Goal: Task Accomplishment & Management: Complete application form

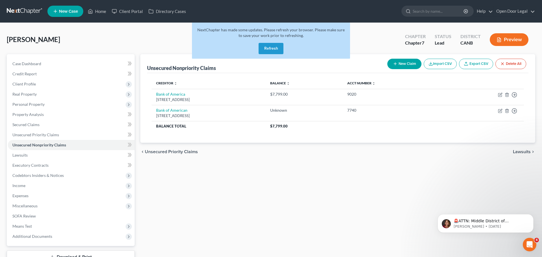
click at [278, 54] on button "Refresh" at bounding box center [270, 48] width 25 height 11
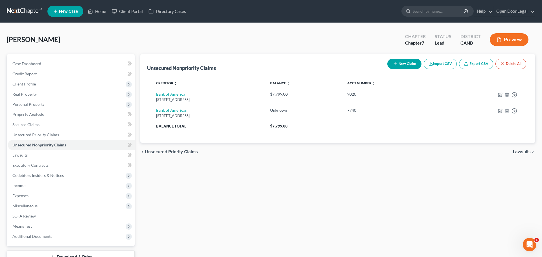
click at [387, 69] on button "New Claim" at bounding box center [404, 64] width 34 height 10
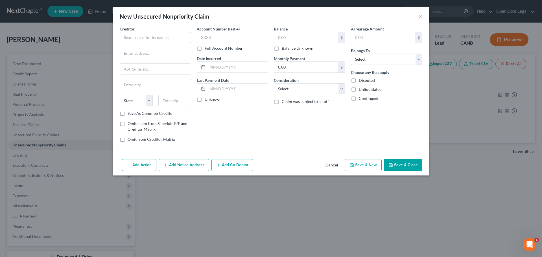
click at [140, 43] on input "text" at bounding box center [155, 37] width 71 height 11
click at [128, 43] on input "text" at bounding box center [155, 37] width 71 height 11
click at [342, 171] on button "Cancel" at bounding box center [331, 165] width 21 height 11
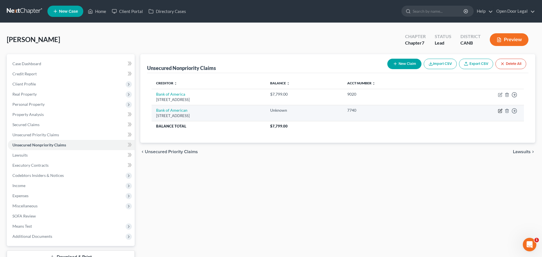
click at [498, 113] on icon "button" at bounding box center [499, 110] width 3 height 3
select select "45"
select select "2"
select select "0"
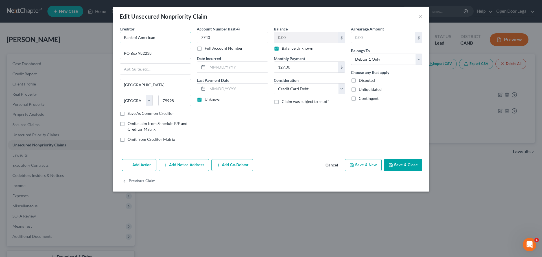
click at [128, 43] on input "Bank of American" at bounding box center [155, 37] width 71 height 11
type input "Bank of America"
click at [342, 171] on button "Cancel" at bounding box center [331, 165] width 21 height 11
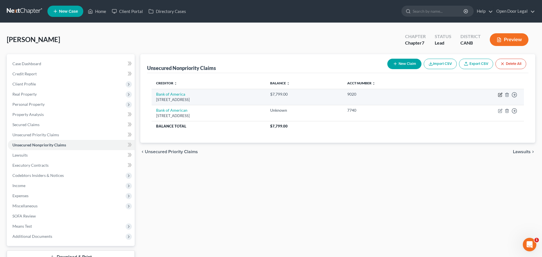
click at [498, 97] on icon "button" at bounding box center [499, 94] width 3 height 3
select select "45"
select select "2"
select select "0"
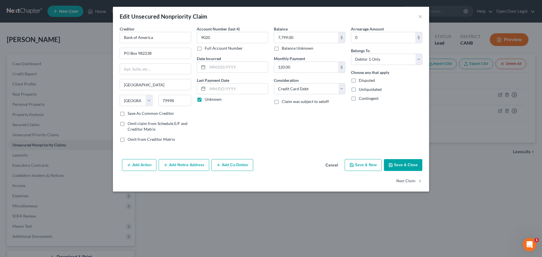
click at [422, 171] on button "Save & Close" at bounding box center [403, 165] width 38 height 12
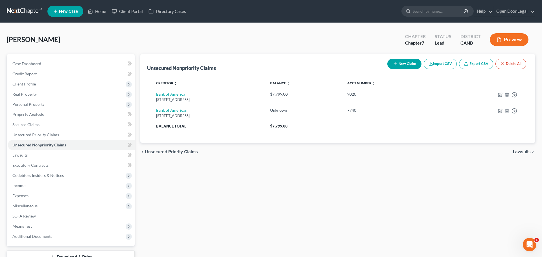
click at [387, 69] on button "New Claim" at bounding box center [404, 64] width 34 height 10
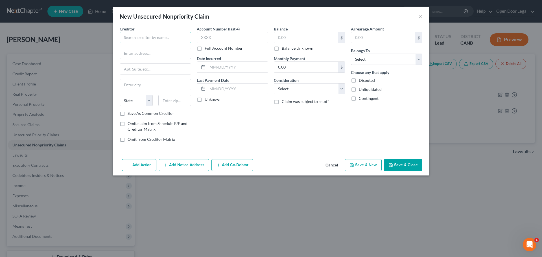
click at [148, 43] on input "text" at bounding box center [155, 37] width 71 height 11
click at [130, 50] on div "Best Buy/CBNA" at bounding box center [153, 48] width 59 height 6
type input "Best Buy/CBNA"
type input "PO Box 6497"
type input "Sioux Falls"
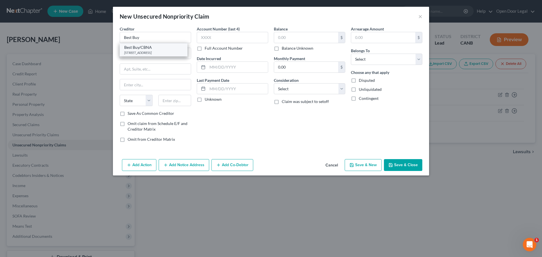
select select "43"
type input "57117"
drag, startPoint x: 122, startPoint y: 69, endPoint x: 85, endPoint y: 64, distance: 37.3
click at [120, 59] on input "PO Box 6497" at bounding box center [155, 53] width 71 height 11
type input "50 Northwest Point Road"
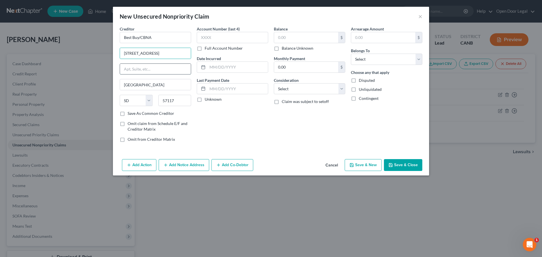
click at [120, 74] on input "text" at bounding box center [155, 69] width 71 height 11
drag, startPoint x: 111, startPoint y: 105, endPoint x: 80, endPoint y: 106, distance: 30.5
click at [117, 107] on div "Creditor * Best Buy/CBNA 50 Northwest Point Road Sioux Falls State AL AK AR AZ …" at bounding box center [155, 86] width 77 height 121
type input "Elk Grove Village"
click at [120, 106] on select "State AL AK AR AZ CA CO CT DE DC FL GA GU HI ID IL IN IA KS KY LA ME MD MA MI M…" at bounding box center [136, 100] width 33 height 11
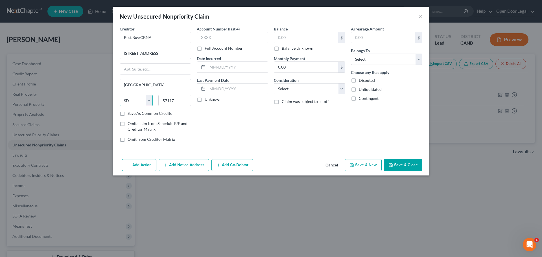
select select "14"
drag, startPoint x: 157, startPoint y: 124, endPoint x: 131, endPoint y: 123, distance: 26.0
click at [158, 106] on input "57117" at bounding box center [174, 100] width 33 height 11
type input "60007"
click at [199, 157] on div "Creditor * Best Buy/CBNA 50 Northwest Point Road Elk Grove Village State AL AK …" at bounding box center [271, 91] width 316 height 131
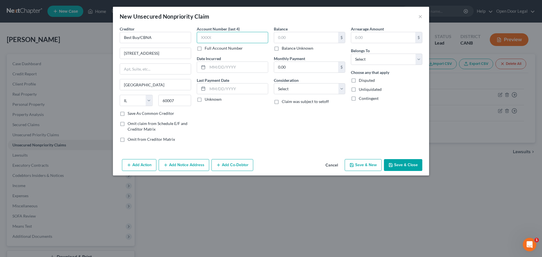
click at [217, 43] on input "text" at bounding box center [232, 37] width 71 height 11
click at [211, 43] on input "text" at bounding box center [232, 37] width 71 height 11
click at [201, 43] on input "text" at bounding box center [232, 37] width 71 height 11
type input "6"
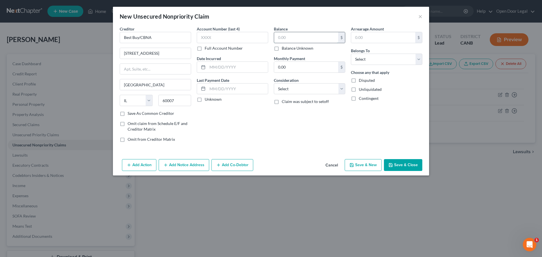
click at [299, 43] on input "text" at bounding box center [306, 37] width 64 height 11
click at [299, 43] on input "127" at bounding box center [306, 37] width 64 height 11
type input "127,300"
click at [397, 65] on select "Select Debtor 1 Only Debtor 2 Only Debtor 1 And Debtor 2 Only At Least One Of T…" at bounding box center [386, 59] width 71 height 11
select select "0"
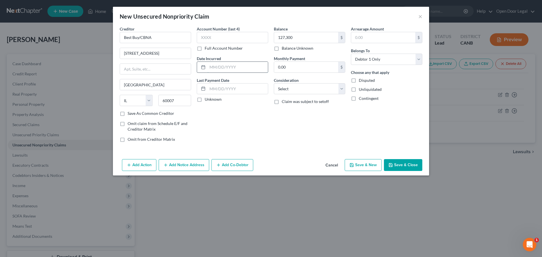
click at [208, 72] on input "text" at bounding box center [237, 67] width 60 height 11
click at [210, 72] on input "text" at bounding box center [237, 67] width 60 height 11
type input "08/16/2012"
click at [309, 72] on input "0.00" at bounding box center [306, 67] width 64 height 11
type input "1"
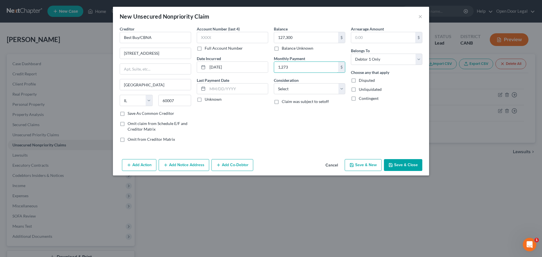
type input "1,273"
click at [348, 147] on div "Balance 127,300.00 $ Balance Unknown Balance Undetermined 127,300 $ Balance Unk…" at bounding box center [309, 86] width 77 height 121
click at [314, 94] on select "Select Cable / Satellite Services Collection Agency Credit Card Debt Debt Couns…" at bounding box center [309, 88] width 71 height 11
select select "2"
click at [207, 94] on input "text" at bounding box center [237, 88] width 60 height 11
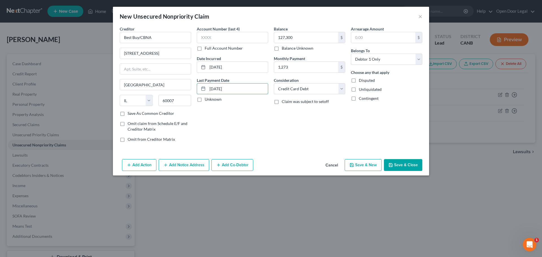
type input "04/18/2025"
click at [242, 147] on div "Account Number (last 4) Full Account Number Date Incurred 08/16/2012 Last Payme…" at bounding box center [232, 86] width 77 height 121
click at [422, 171] on button "Save & Close" at bounding box center [403, 165] width 38 height 12
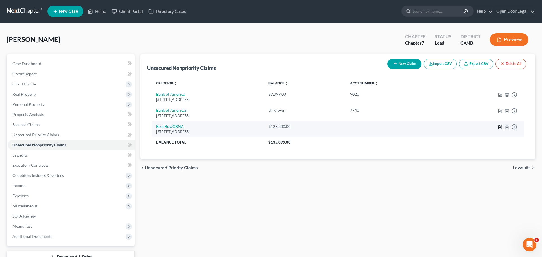
click at [498, 129] on icon "button" at bounding box center [499, 127] width 3 height 3
select select "14"
select select "2"
select select "0"
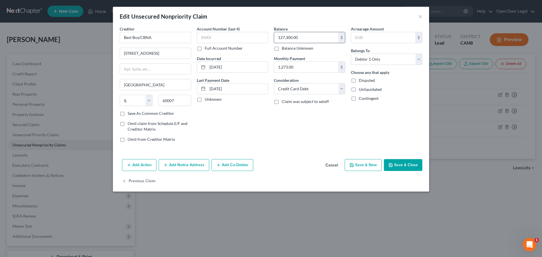
drag, startPoint x: 294, startPoint y: 48, endPoint x: 305, endPoint y: 48, distance: 11.3
click at [305, 43] on input "127,300.00" at bounding box center [306, 37] width 64 height 11
type input "1,273"
click at [325, 147] on div "Balance 1,273.00 $ Balance Unknown Balance Undetermined 1,273 $ Balance Unknown…" at bounding box center [309, 86] width 77 height 121
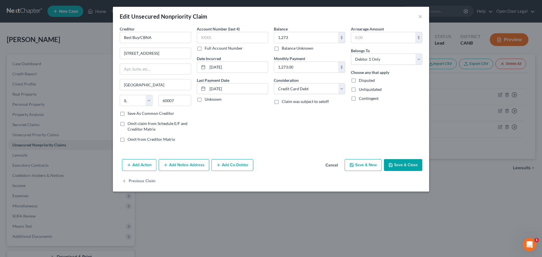
click at [422, 171] on button "Save & Close" at bounding box center [403, 165] width 38 height 12
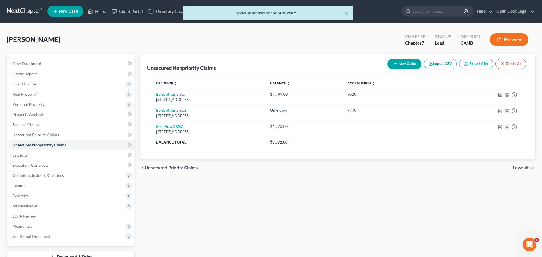
click at [387, 69] on button "New Claim" at bounding box center [404, 64] width 34 height 10
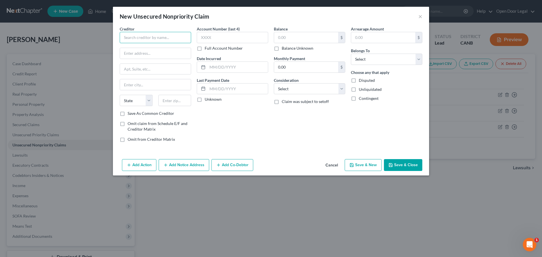
click at [155, 43] on input "text" at bounding box center [155, 37] width 71 height 11
click at [241, 43] on input "text" at bounding box center [232, 37] width 71 height 11
type input "Capital One"
drag, startPoint x: 220, startPoint y: 45, endPoint x: 177, endPoint y: 45, distance: 42.6
click at [194, 45] on div "Account Number (last 4) 1103 Full Account Number Date Incurred Last Payment Dat…" at bounding box center [232, 86] width 77 height 121
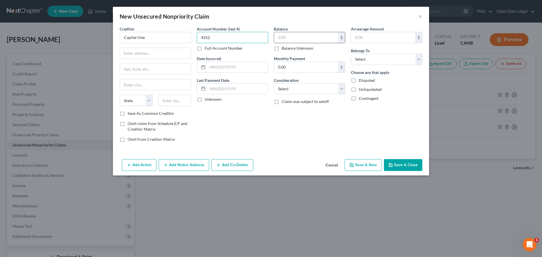
type input "4252"
click at [289, 43] on input "text" at bounding box center [306, 37] width 64 height 11
type input "1,103"
click at [120, 74] on input "text" at bounding box center [155, 69] width 71 height 11
type input "P.O. Box 31293 Salt Lake City"
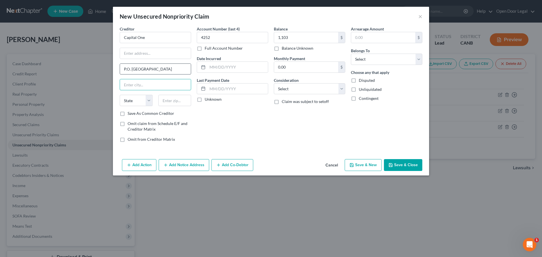
type input "U"
select select "46"
type input "84131"
click at [219, 72] on input "text" at bounding box center [237, 67] width 60 height 11
type input "Salt Lake City"
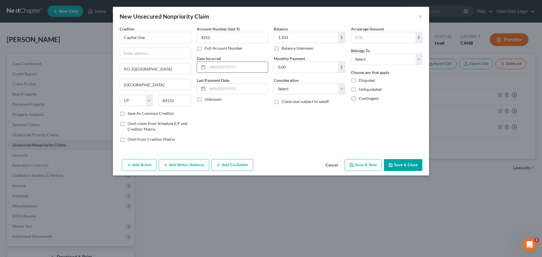
click at [209, 72] on input "text" at bounding box center [237, 67] width 60 height 11
type input "11/23/2018"
click at [298, 72] on input "0.00" at bounding box center [306, 67] width 64 height 11
type input "1,103.00"
click at [318, 147] on div "Balance 1,103.00 $ Balance Unknown Balance Undetermined 1,103 $ Balance Unknown…" at bounding box center [309, 86] width 77 height 121
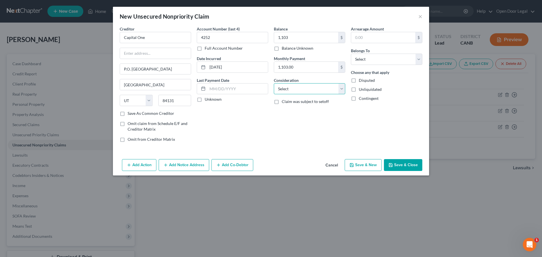
click at [312, 94] on select "Select Cable / Satellite Services Collection Agency Credit Card Debt Debt Couns…" at bounding box center [309, 88] width 71 height 11
select select "2"
click at [388, 65] on select "Select Debtor 1 Only Debtor 2 Only Debtor 1 And Debtor 2 Only At Least One Of T…" at bounding box center [386, 59] width 71 height 11
select select "0"
click at [247, 94] on input "text" at bounding box center [237, 88] width 60 height 11
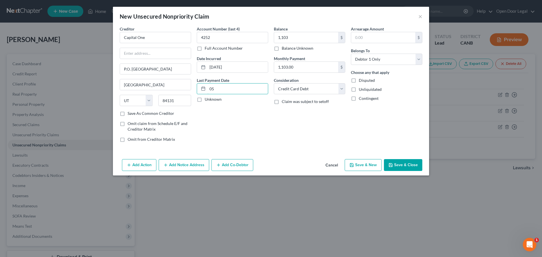
type input "05"
click at [204, 102] on label "Unknown" at bounding box center [212, 99] width 17 height 6
click at [207, 100] on input "Unknown" at bounding box center [209, 98] width 4 height 4
checkbox input "true"
click at [209, 94] on input "05" at bounding box center [237, 88] width 60 height 11
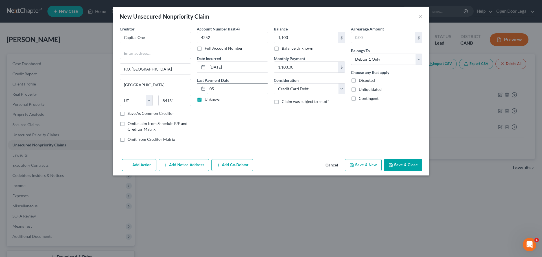
type input "0"
click at [422, 171] on button "Save & Close" at bounding box center [403, 165] width 38 height 12
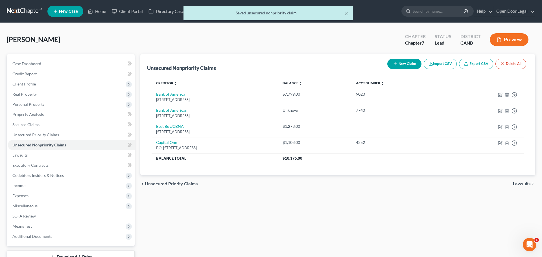
click at [387, 69] on button "New Claim" at bounding box center [404, 64] width 34 height 10
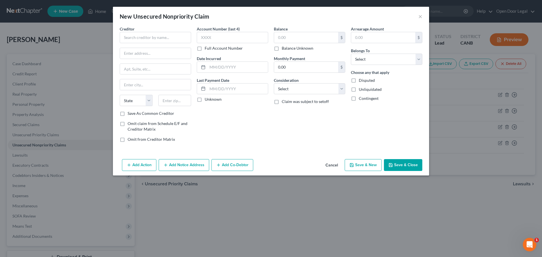
click at [342, 171] on button "Cancel" at bounding box center [331, 165] width 21 height 11
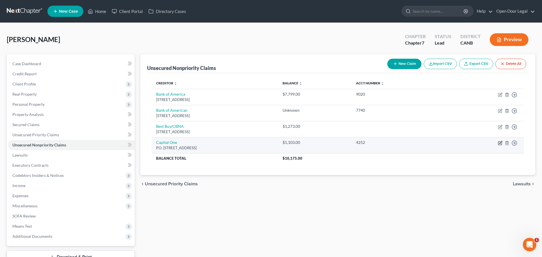
click at [499, 144] on icon "button" at bounding box center [500, 142] width 3 height 3
select select "46"
select select "2"
select select "0"
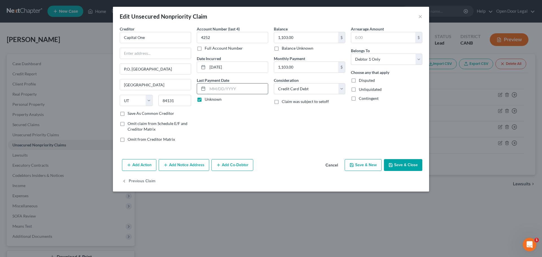
click at [207, 94] on input "text" at bounding box center [237, 88] width 60 height 11
type input "05/15/2025"
click at [422, 171] on button "Save & Close" at bounding box center [403, 165] width 38 height 12
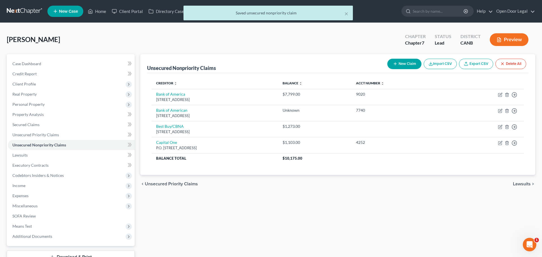
click at [385, 71] on div "New Claim Import CSV Export CSV Delete All" at bounding box center [456, 63] width 143 height 15
click at [387, 69] on button "New Claim" at bounding box center [404, 64] width 34 height 10
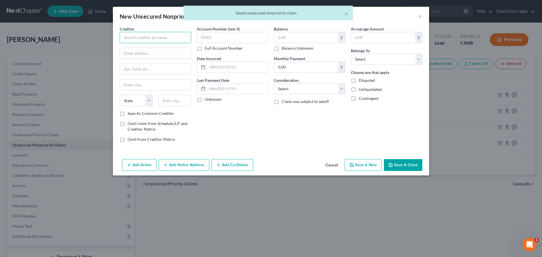
click at [126, 43] on input "text" at bounding box center [155, 37] width 71 height 11
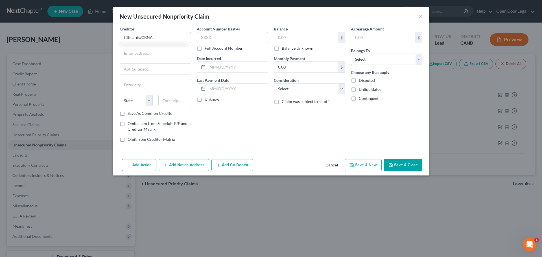
type input "Citicards/CBNA"
click at [211, 43] on input "text" at bounding box center [232, 37] width 71 height 11
type input "4102"
click at [300, 43] on input "text" at bounding box center [306, 37] width 64 height 11
type input "1,671"
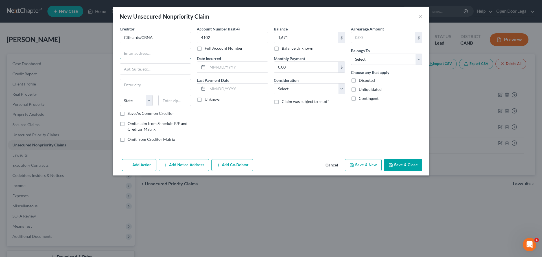
click at [141, 59] on input "text" at bounding box center [155, 53] width 71 height 11
type input "P.O. Box 6241"
click at [122, 90] on input "text" at bounding box center [155, 84] width 71 height 11
type input "Sioux Falls"
click at [120, 106] on select "State AL AK AR AZ CA CO CT DE DC FL GA GU HI ID IL IN IA KS KY LA ME MD MA MI M…" at bounding box center [136, 100] width 33 height 11
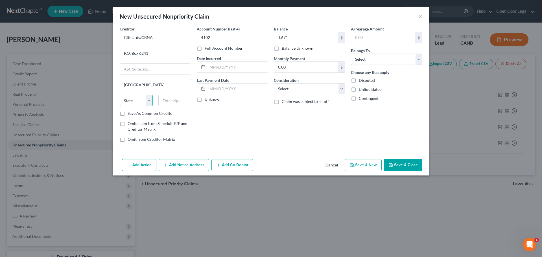
select select "43"
click at [158, 106] on input "text" at bounding box center [174, 100] width 33 height 11
type input "57117"
click at [215, 147] on div "Account Number (last 4) 4102 Full Account Number Date Incurred Last Payment Dat…" at bounding box center [232, 86] width 77 height 121
click at [214, 94] on input "text" at bounding box center [237, 88] width 60 height 11
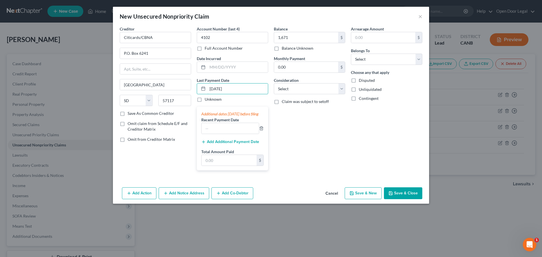
type input "06/08/2025"
click at [287, 158] on div "Balance 1,671.00 $ Balance Unknown Balance Undetermined 1,671 $ Balance Unknown…" at bounding box center [309, 100] width 77 height 149
drag, startPoint x: 228, startPoint y: 113, endPoint x: 184, endPoint y: 115, distance: 43.7
click at [197, 94] on div "06/08/2025" at bounding box center [232, 88] width 71 height 11
click at [294, 175] on div "Balance 1,671.00 $ Balance Unknown Balance Undetermined 1,671 $ Balance Unknown…" at bounding box center [309, 100] width 77 height 149
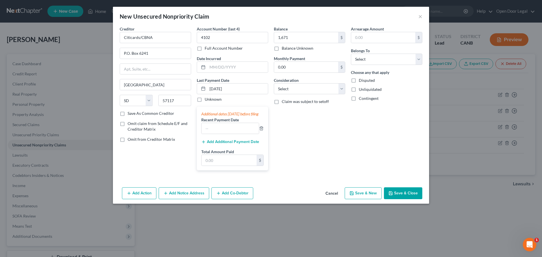
scroll to position [11, 0]
click at [297, 168] on div "Balance 1,671.00 $ Balance Unknown Balance Undetermined 1,671 $ Balance Unknown…" at bounding box center [309, 100] width 77 height 149
click at [262, 131] on icon "button" at bounding box center [261, 128] width 5 height 5
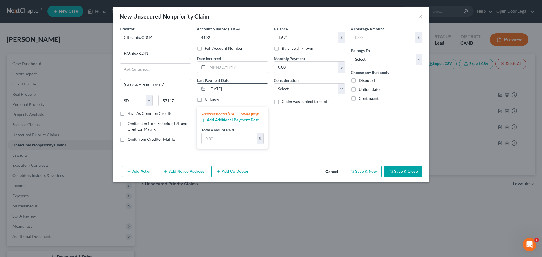
click at [238, 94] on div "06/08/2025" at bounding box center [232, 88] width 71 height 11
click at [204, 102] on label "Unknown" at bounding box center [212, 99] width 17 height 6
click at [207, 100] on input "Unknown" at bounding box center [209, 98] width 4 height 4
checkbox input "true"
drag, startPoint x: 224, startPoint y: 111, endPoint x: 179, endPoint y: 110, distance: 44.9
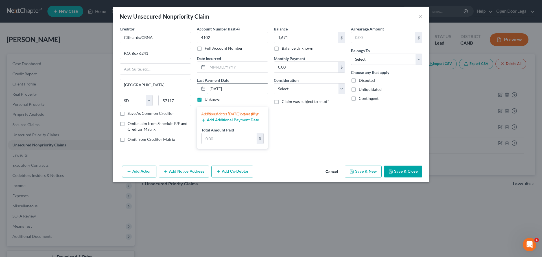
click at [197, 94] on div "06/08/2025" at bounding box center [232, 88] width 71 height 11
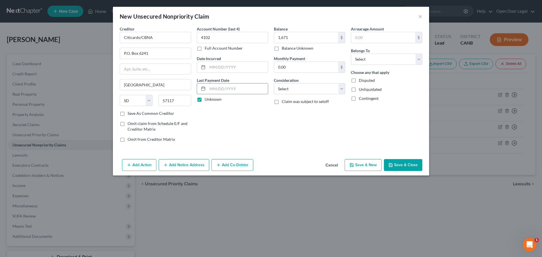
click at [219, 147] on div "Account Number (last 4) 4102 Full Account Number Date Incurred Last Payment Dat…" at bounding box center [232, 86] width 77 height 121
click at [405, 65] on select "Select Debtor 1 Only Debtor 2 Only Debtor 1 And Debtor 2 Only At Least One Of T…" at bounding box center [386, 59] width 71 height 11
select select "0"
click at [225, 72] on input "text" at bounding box center [237, 67] width 60 height 11
type input "07/13/2023"
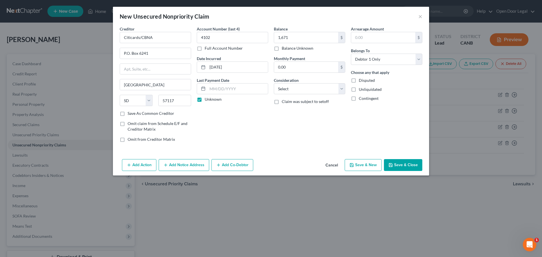
click at [236, 147] on div "Account Number (last 4) 4102 Full Account Number Date Incurred 07/13/2023 Last …" at bounding box center [232, 86] width 77 height 121
click at [345, 94] on select "Select Cable / Satellite Services Collection Agency Credit Card Debt Debt Couns…" at bounding box center [309, 88] width 71 height 11
select select "2"
click at [314, 72] on input "0.00" at bounding box center [306, 67] width 64 height 11
type input "59"
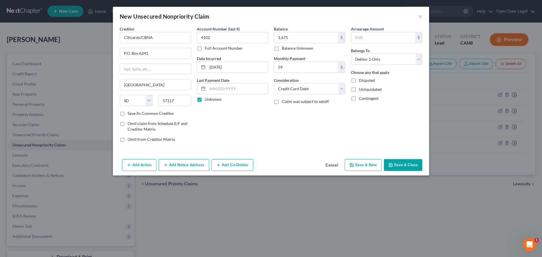
click at [348, 147] on div "Balance 1,671.00 $ Balance Unknown Balance Undetermined 1,671 $ Balance Unknown…" at bounding box center [309, 86] width 77 height 121
click at [422, 171] on button "Save & Close" at bounding box center [403, 165] width 38 height 12
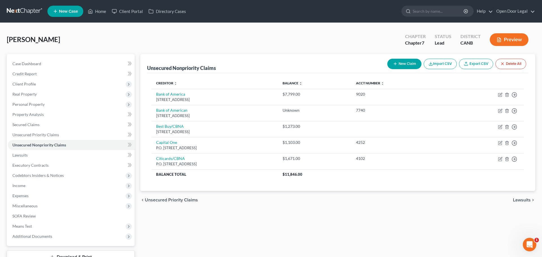
click at [387, 69] on button "New Claim" at bounding box center [404, 64] width 34 height 10
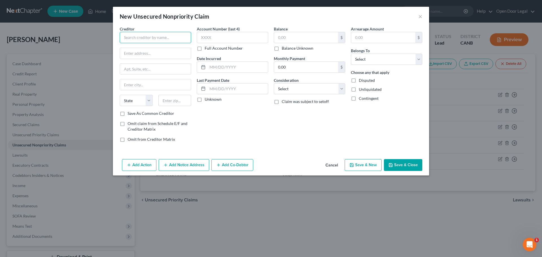
click at [151, 43] on input "text" at bounding box center [155, 37] width 71 height 11
type input "Comenity Bank/Lnbryant"
click at [225, 43] on input "text" at bounding box center [232, 37] width 71 height 11
click at [293, 43] on input "text" at bounding box center [306, 37] width 64 height 11
type input "0"
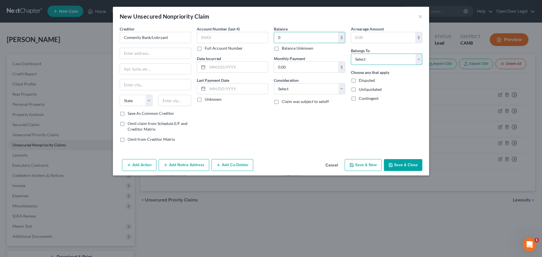
click at [390, 65] on select "Select Debtor 1 Only Debtor 2 Only Debtor 1 And Debtor 2 Only At Least One Of T…" at bounding box center [386, 59] width 71 height 11
select select "0"
click at [133, 59] on input "text" at bounding box center [155, 53] width 71 height 11
type input "p"
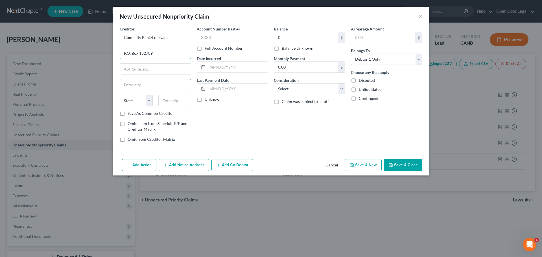
type input "P.O. Box 182789"
click at [120, 90] on input "text" at bounding box center [155, 84] width 71 height 11
type input "Columbus"
click at [120, 106] on select "State AL AK AR AZ CA CO CT DE DC FL GA GU HI ID IL IN IA KS KY LA ME MD MA MI M…" at bounding box center [136, 100] width 33 height 11
select select "36"
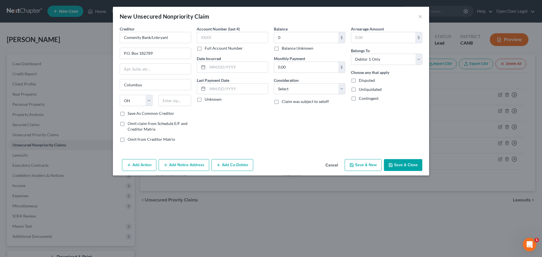
click at [139, 111] on div "State AL AK AR AZ CA CO CT DE DC FL GA GU HI ID IL IN IA KS KY LA ME MD MA MI M…" at bounding box center [155, 103] width 77 height 16
click at [158, 106] on input "text" at bounding box center [174, 100] width 33 height 11
type input "43218"
click at [204, 102] on label "Unknown" at bounding box center [212, 99] width 17 height 6
click at [207, 100] on input "Unknown" at bounding box center [209, 98] width 4 height 4
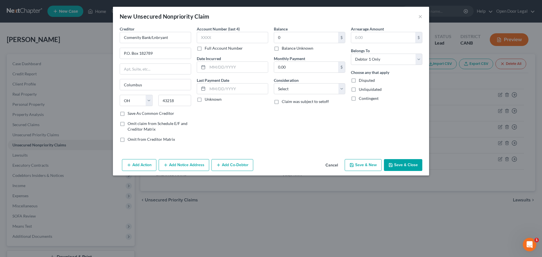
checkbox input "true"
click at [207, 72] on input "text" at bounding box center [237, 67] width 60 height 11
type input "03/17/2018"
click at [217, 147] on div "Account Number (last 4) Full Account Number Date Incurred 03/17/2018 Last Payme…" at bounding box center [232, 86] width 77 height 121
click at [295, 94] on select "Select Cable / Satellite Services Collection Agency Credit Card Debt Debt Couns…" at bounding box center [309, 88] width 71 height 11
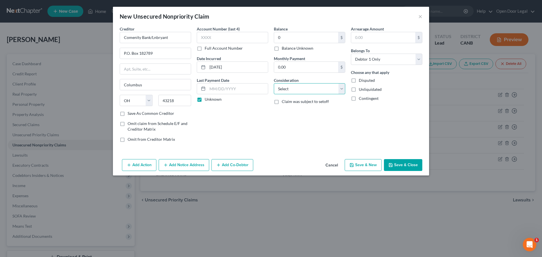
select select "2"
click at [422, 171] on button "Save & Close" at bounding box center [403, 165] width 38 height 12
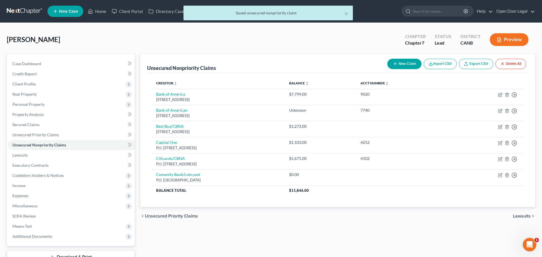
click at [387, 69] on button "New Claim" at bounding box center [404, 64] width 34 height 10
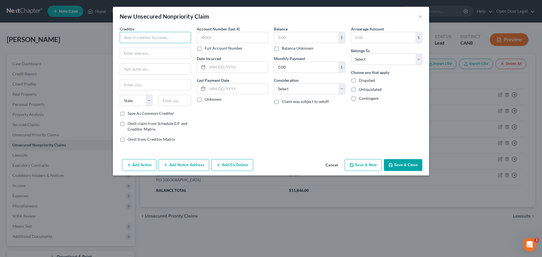
click at [142, 43] on input "text" at bounding box center [155, 37] width 71 height 11
type input "Comenity Capital/Sakscc"
click at [120, 59] on input "text" at bounding box center [155, 53] width 71 height 11
type input "P.O. Box 182120"
click at [120, 90] on input "text" at bounding box center [155, 84] width 71 height 11
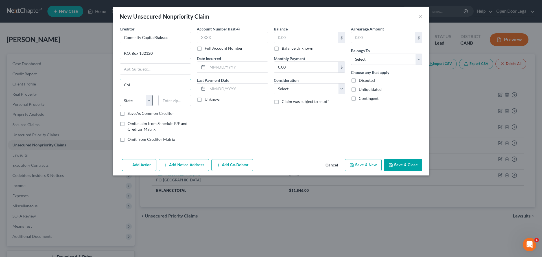
type input "Columbus"
click at [120, 106] on select "State AL AK AR AZ CA CO CT DE DC FL GA GU HI ID IL IN IA KS KY LA ME MD MA MI M…" at bounding box center [136, 100] width 33 height 11
select select "36"
click at [158, 106] on input "text" at bounding box center [174, 100] width 33 height 11
type input "43218"
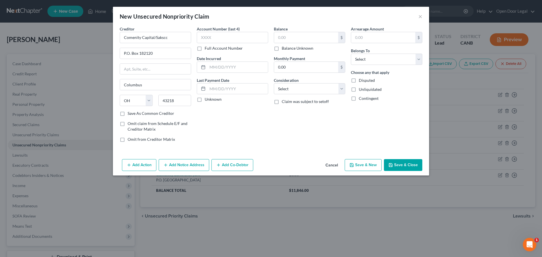
click at [206, 147] on div "Account Number (last 4) Full Account Number Date Incurred Last Payment Date Unk…" at bounding box center [232, 86] width 77 height 121
click at [204, 102] on label "Unknown" at bounding box center [212, 99] width 17 height 6
click at [207, 100] on input "Unknown" at bounding box center [209, 98] width 4 height 4
checkbox input "true"
click at [340, 94] on select "Select Cable / Satellite Services Collection Agency Credit Card Debt Debt Couns…" at bounding box center [309, 88] width 71 height 11
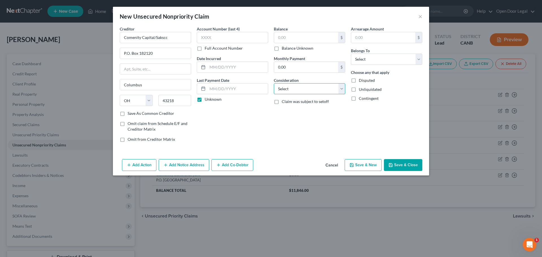
select select "2"
click at [422, 171] on button "Save & Close" at bounding box center [403, 165] width 38 height 12
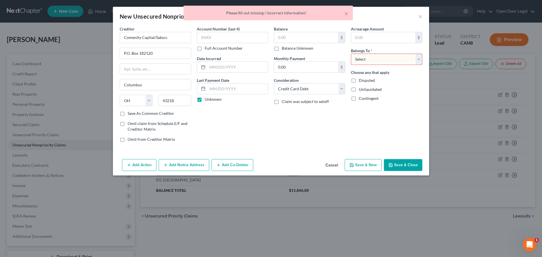
click at [323, 157] on div "Creditor * Comenity Capital/Sakscc P.O. Box 182120 Columbus State AL AK AR AZ C…" at bounding box center [271, 91] width 316 height 131
click at [395, 65] on select "Select Debtor 1 Only Debtor 2 Only Debtor 1 And Debtor 2 Only At Least One Of T…" at bounding box center [386, 59] width 71 height 11
select select "0"
click at [348, 147] on div "Balance $ Balance Unknown Balance Undetermined $ Balance Unknown Monthly Paymen…" at bounding box center [309, 86] width 77 height 121
click at [422, 171] on button "Save & Close" at bounding box center [403, 165] width 38 height 12
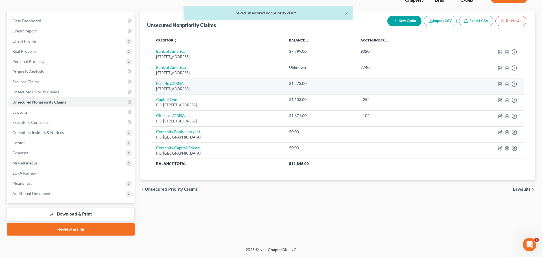
scroll to position [52, 0]
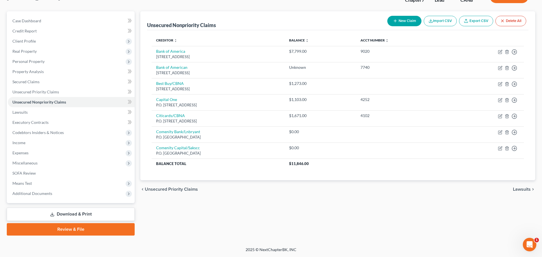
click at [387, 26] on button "New Claim" at bounding box center [404, 21] width 34 height 10
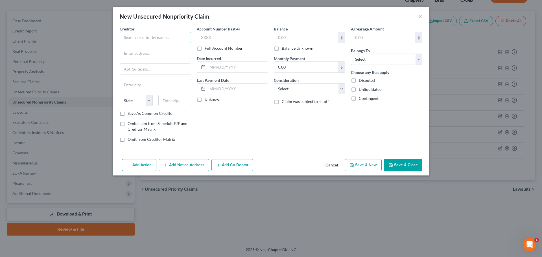
click at [120, 43] on input "text" at bounding box center [155, 37] width 71 height 11
type input "F3 Credit UNION FKA PP"
click at [288, 43] on input "text" at bounding box center [306, 37] width 64 height 11
type input "1,000"
click at [281, 51] on label "Balance Unknown" at bounding box center [297, 48] width 32 height 6
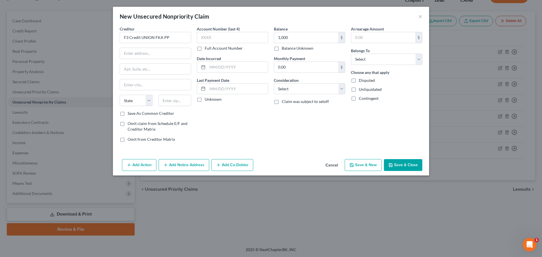
click at [284, 49] on input "Balance Unknown" at bounding box center [286, 47] width 4 height 4
checkbox input "true"
type input "0.00"
click at [204, 102] on label "Unknown" at bounding box center [212, 99] width 17 height 6
click at [207, 100] on input "Unknown" at bounding box center [209, 98] width 4 height 4
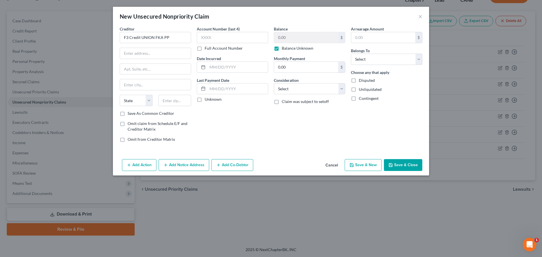
checkbox input "true"
click at [207, 72] on input "text" at bounding box center [237, 67] width 60 height 11
type input "09/23/"
click at [218, 43] on input "text" at bounding box center [232, 37] width 71 height 11
type input "4424"
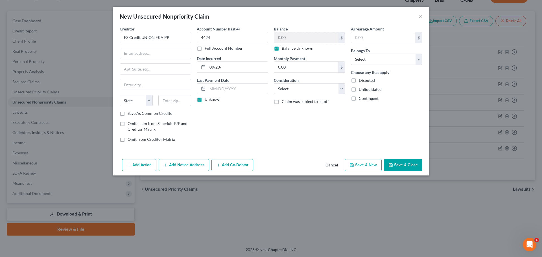
click at [391, 81] on div "Arrearage Amount $ Belongs To * Select Debtor 1 Only Debtor 2 Only Debtor 1 And…" at bounding box center [386, 86] width 77 height 121
click at [391, 65] on select "Select Debtor 1 Only Debtor 2 Only Debtor 1 And Debtor 2 Only At Least One Of T…" at bounding box center [386, 59] width 71 height 11
select select "0"
drag, startPoint x: 208, startPoint y: 50, endPoint x: 184, endPoint y: 48, distance: 24.4
click at [197, 43] on input "4424" at bounding box center [232, 37] width 71 height 11
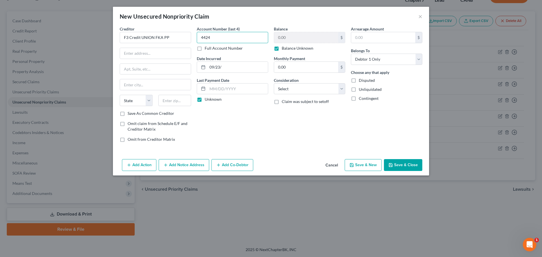
type input "4"
click at [120, 59] on input "text" at bounding box center [155, 53] width 71 height 11
type input "1040 Leigh Ave"
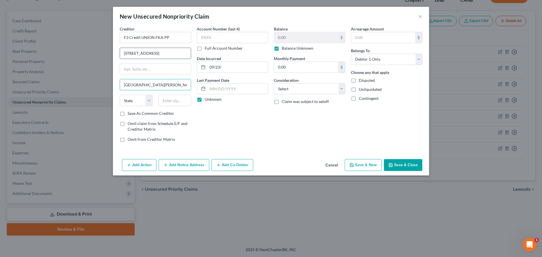
type input "San Jose"
select select "4"
click at [158, 106] on input "text" at bounding box center [174, 100] width 33 height 11
type input "95126"
click at [200, 147] on div "Account Number (last 4) Full Account Number Date Incurred 09/23/ Last Payment D…" at bounding box center [232, 86] width 77 height 121
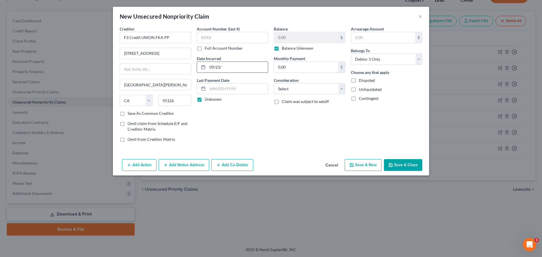
click at [231, 72] on input "09/23/" at bounding box center [237, 67] width 60 height 11
type input "09/23/2022"
click at [335, 72] on input "0.00" at bounding box center [306, 67] width 64 height 11
type input "30"
click at [337, 94] on select "Select Cable / Satellite Services Collection Agency Credit Card Debt Debt Couns…" at bounding box center [309, 88] width 71 height 11
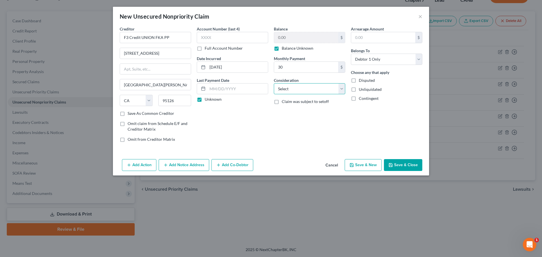
select select "2"
click at [422, 171] on button "Save & Close" at bounding box center [403, 165] width 38 height 12
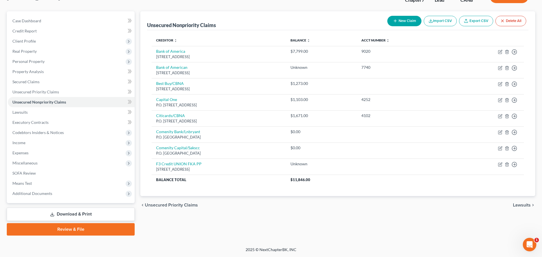
click at [387, 25] on button "New Claim" at bounding box center [404, 21] width 34 height 10
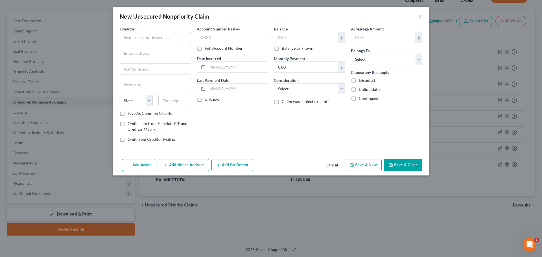
click at [120, 43] on input "text" at bounding box center [155, 37] width 71 height 11
type input "F3 Credit Union FKA PP"
click at [206, 43] on input "text" at bounding box center [232, 37] width 71 height 11
type input "6389"
click at [289, 43] on input "text" at bounding box center [306, 37] width 64 height 11
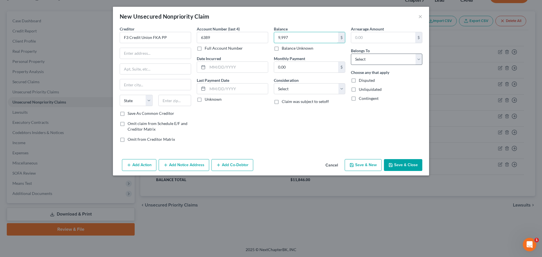
type input "9,997"
click at [401, 65] on select "Select Debtor 1 Only Debtor 2 Only Debtor 1 And Debtor 2 Only At Least One Of T…" at bounding box center [386, 59] width 71 height 11
select select "0"
click at [207, 72] on input "text" at bounding box center [237, 67] width 60 height 11
type input "05/23/22023"
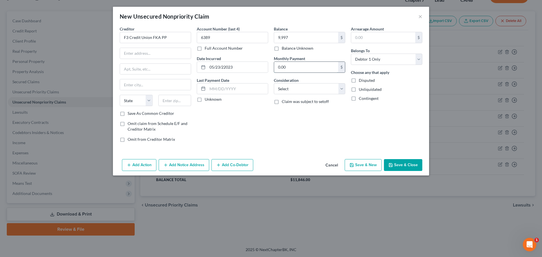
click at [298, 72] on input "0.00" at bounding box center [306, 67] width 64 height 11
type input "359"
click at [330, 94] on select "Select Cable / Satellite Services Collection Agency Credit Card Debt Debt Couns…" at bounding box center [309, 88] width 71 height 11
select select "14"
click at [293, 116] on input "text" at bounding box center [309, 110] width 71 height 11
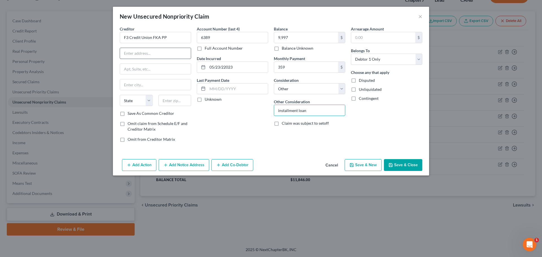
type input "installment loan"
click at [143, 59] on input "text" at bounding box center [155, 53] width 71 height 11
type input "1040 Leigh Ave"
click at [120, 90] on input "text" at bounding box center [155, 84] width 71 height 11
type input "San Jose"
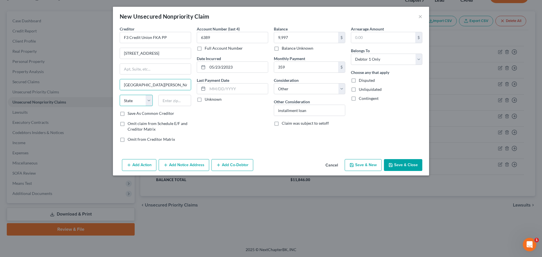
click at [120, 106] on select "State AL AK AR AZ CA CO CT DE DC FL GA GU HI ID IL IN IA KS KY LA ME MD MA MI M…" at bounding box center [136, 100] width 33 height 11
select select "4"
click at [158, 106] on input "text" at bounding box center [174, 100] width 33 height 11
type input "95126"
click at [212, 72] on input "05/23/22023" at bounding box center [237, 67] width 60 height 11
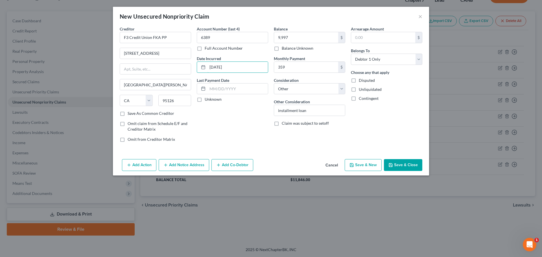
type input "05/23/2023"
click at [204, 102] on label "Unknown" at bounding box center [212, 99] width 17 height 6
click at [207, 100] on input "Unknown" at bounding box center [209, 98] width 4 height 4
checkbox input "true"
click at [422, 171] on button "Save & Close" at bounding box center [403, 165] width 38 height 12
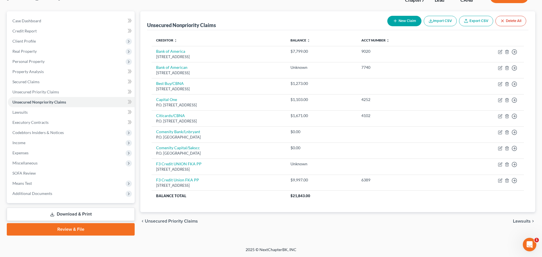
click at [393, 23] on icon "button" at bounding box center [395, 21] width 5 height 5
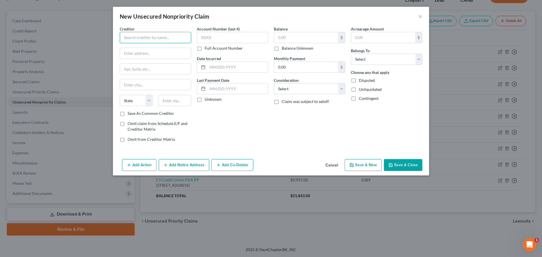
click at [152, 43] on input "text" at bounding box center [155, 37] width 71 height 11
type input "F3 Credit Union FKA PP"
click at [149, 59] on input "text" at bounding box center [155, 53] width 71 height 11
type input "1040 Leigh Ave"
type input "San Jose"
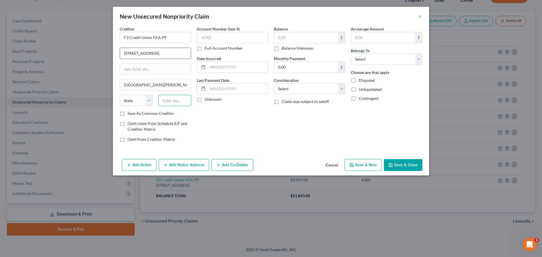
type input "95126"
select select "4"
click at [198, 43] on input "text" at bounding box center [232, 37] width 71 height 11
type input "0270"
click at [301, 43] on input "text" at bounding box center [306, 37] width 64 height 11
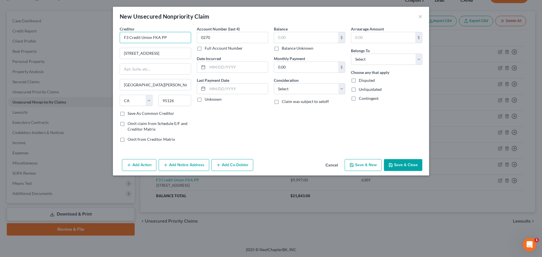
drag, startPoint x: 160, startPoint y: 46, endPoint x: 89, endPoint y: 44, distance: 71.7
click at [120, 43] on input "F3 Credit Union FKA PP" at bounding box center [155, 37] width 71 height 11
type input "JPMCB"
drag, startPoint x: 212, startPoint y: 45, endPoint x: 180, endPoint y: 43, distance: 32.2
click at [197, 43] on input "0270" at bounding box center [232, 37] width 71 height 11
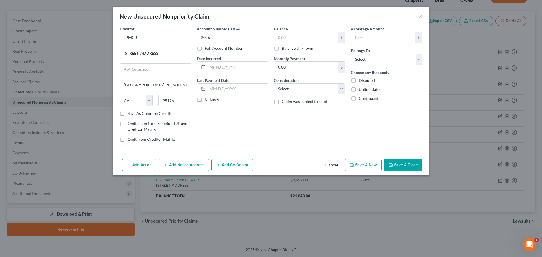
type input "2026"
click at [300, 43] on input "text" at bounding box center [306, 37] width 64 height 11
type input "6,254"
click at [375, 65] on select "Select Debtor 1 Only Debtor 2 Only Debtor 1 And Debtor 2 Only At Least One Of T…" at bounding box center [386, 59] width 71 height 11
select select "0"
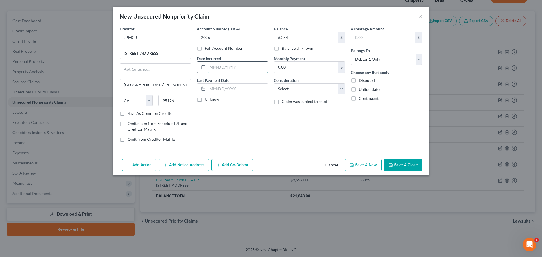
click at [230, 72] on input "text" at bounding box center [237, 67] width 60 height 11
type input "08/22/2023"
click at [305, 72] on input "0.00" at bounding box center [306, 67] width 64 height 11
type input "6,254"
click at [323, 94] on select "Select Cable / Satellite Services Collection Agency Credit Card Debt Debt Couns…" at bounding box center [309, 88] width 71 height 11
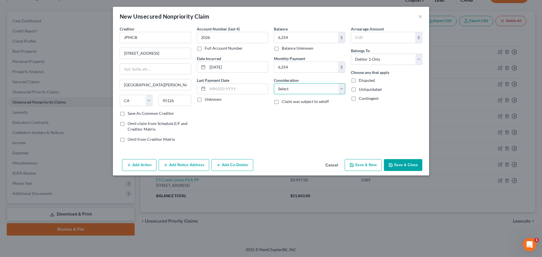
select select "2"
click at [204, 102] on label "Unknown" at bounding box center [212, 99] width 17 height 6
click at [207, 100] on input "Unknown" at bounding box center [209, 98] width 4 height 4
checkbox input "true"
drag, startPoint x: 316, startPoint y: 85, endPoint x: 312, endPoint y: 85, distance: 4.2
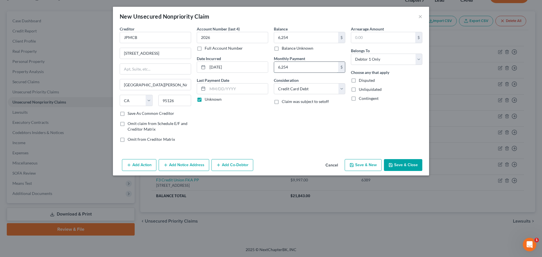
click at [312, 72] on input "6,254" at bounding box center [306, 67] width 64 height 11
type input "240"
click at [323, 147] on div "Balance 6,254.00 $ Balance Unknown Balance Undetermined 6,254 $ Balance Unknown…" at bounding box center [309, 86] width 77 height 121
drag, startPoint x: 132, startPoint y: 67, endPoint x: 82, endPoint y: 66, distance: 49.6
click at [117, 65] on div "Creditor * JPMCB 1040 Leigh Ave San Jose State AL AK AR AZ CA CO CT DE DC FL GA…" at bounding box center [155, 86] width 77 height 121
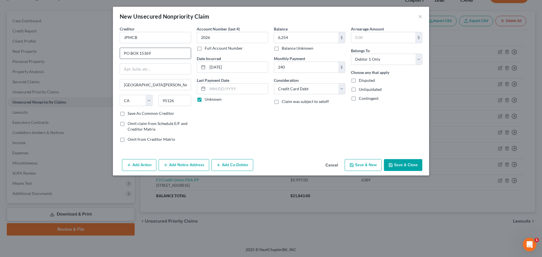
type input "PO BOX 15369"
type input "Wilmington"
click at [120, 106] on select "State AL AK AR AZ CA CO CT DE DC FL GA GU HI ID IL IN IA KS KY LA ME MD MA MI M…" at bounding box center [136, 100] width 33 height 11
select select "7"
click at [159, 106] on input "95126" at bounding box center [174, 100] width 33 height 11
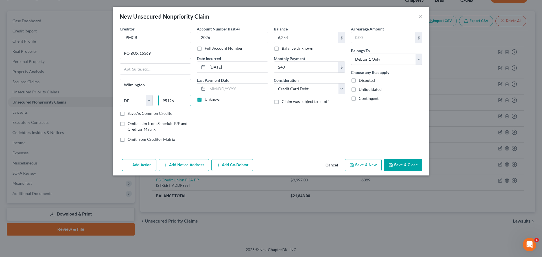
drag, startPoint x: 159, startPoint y: 125, endPoint x: 128, endPoint y: 124, distance: 30.7
click at [155, 106] on div "95126" at bounding box center [174, 100] width 39 height 11
type input "19850"
click at [422, 171] on button "Save & Close" at bounding box center [403, 165] width 38 height 12
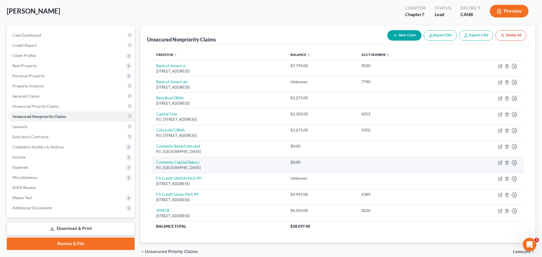
scroll to position [0, 0]
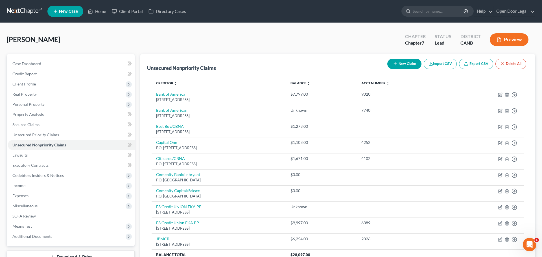
click at [393, 66] on icon "button" at bounding box center [395, 63] width 5 height 5
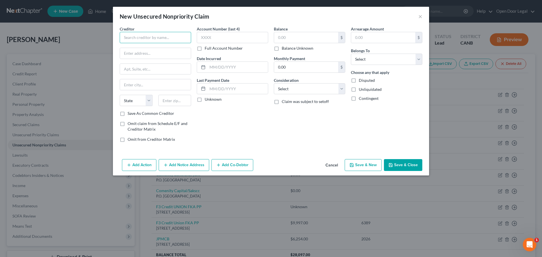
click at [154, 43] on input "text" at bounding box center [155, 37] width 71 height 11
type input "Lending Club Corp"
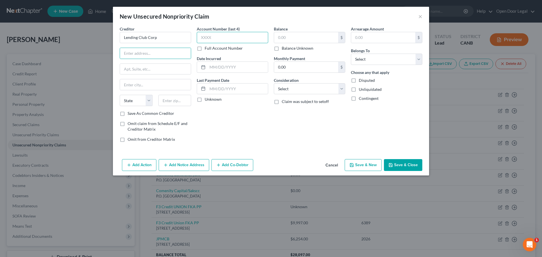
click at [218, 40] on input "text" at bounding box center [232, 37] width 71 height 11
type input "0773"
click at [120, 59] on input "text" at bounding box center [155, 53] width 71 height 11
type input "595 Market St"
click at [143, 74] on input "text" at bounding box center [155, 69] width 71 height 11
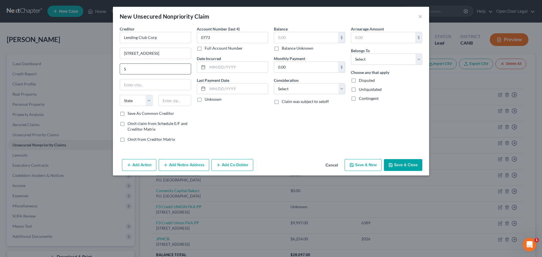
type input "Suite 200"
click at [120, 90] on input "text" at bounding box center [155, 84] width 71 height 11
type input "San Francisco"
type input "94112"
select select "4"
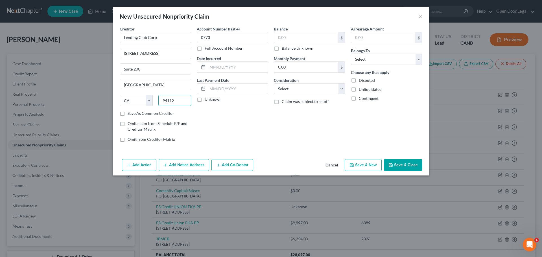
drag, startPoint x: 156, startPoint y: 127, endPoint x: 127, endPoint y: 117, distance: 30.7
click at [155, 106] on div "94112" at bounding box center [174, 100] width 39 height 11
type input "94105"
click at [217, 147] on div "Account Number (last 4) 0773 Full Account Number Date Incurred Last Payment Dat…" at bounding box center [232, 86] width 77 height 121
click at [207, 72] on input "text" at bounding box center [237, 67] width 60 height 11
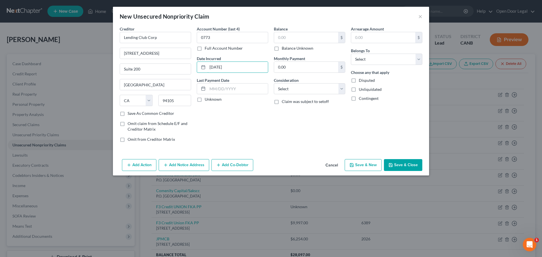
type input "12/19/2023"
click at [204, 102] on label "Unknown" at bounding box center [212, 99] width 17 height 6
click at [207, 100] on input "Unknown" at bounding box center [209, 98] width 4 height 4
checkbox input "true"
click at [309, 72] on input "0.00" at bounding box center [306, 67] width 64 height 11
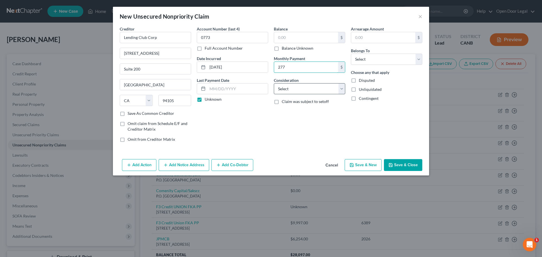
type input "277"
click at [315, 94] on select "Select Cable / Satellite Services Collection Agency Credit Card Debt Debt Couns…" at bounding box center [309, 88] width 71 height 11
click at [320, 94] on select "Select Cable / Satellite Services Collection Agency Credit Card Debt Debt Couns…" at bounding box center [309, 88] width 71 height 11
select select "14"
click at [294, 116] on input "text" at bounding box center [309, 110] width 71 height 11
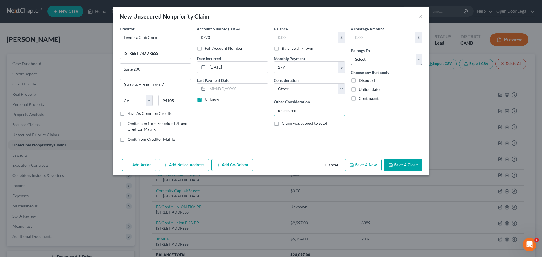
type input "unsecured"
click at [390, 65] on select "Select Debtor 1 Only Debtor 2 Only Debtor 1 And Debtor 2 Only At Least One Of T…" at bounding box center [386, 59] width 71 height 11
select select "0"
click at [301, 43] on input "text" at bounding box center [306, 37] width 64 height 11
type input "4,687"
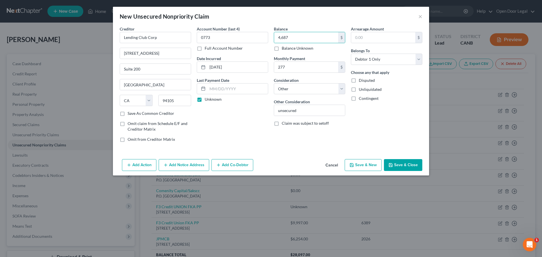
click at [422, 171] on button "Save & Close" at bounding box center [403, 165] width 38 height 12
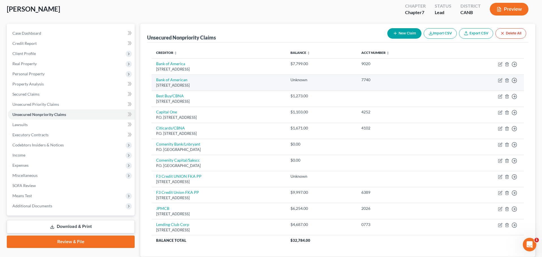
scroll to position [28, 0]
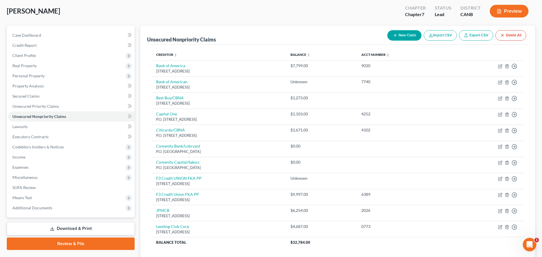
click at [387, 41] on button "New Claim" at bounding box center [404, 35] width 34 height 10
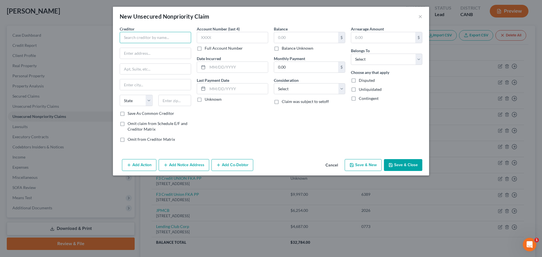
click at [153, 43] on input "text" at bounding box center [155, 37] width 71 height 11
click at [126, 43] on input "text" at bounding box center [155, 37] width 71 height 11
click at [342, 171] on button "Cancel" at bounding box center [331, 165] width 21 height 11
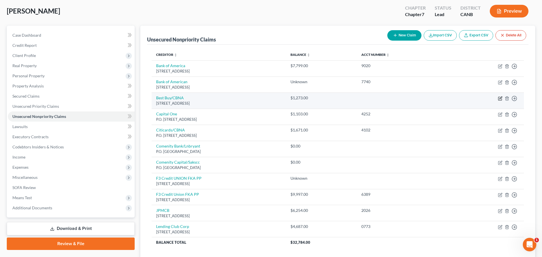
click at [498, 101] on icon "button" at bounding box center [500, 98] width 5 height 5
select select "14"
select select "2"
select select "0"
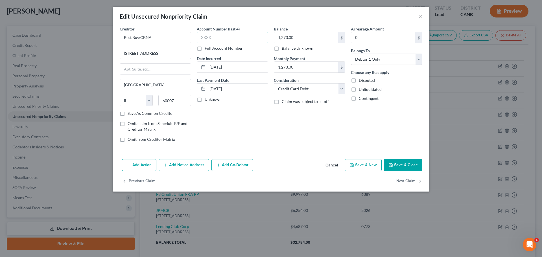
click at [213, 43] on input "text" at bounding box center [232, 37] width 71 height 11
type input "2804"
click at [281, 51] on label "Balance Unknown" at bounding box center [297, 48] width 32 height 6
click at [284, 49] on input "Balance Unknown" at bounding box center [286, 47] width 4 height 4
checkbox input "true"
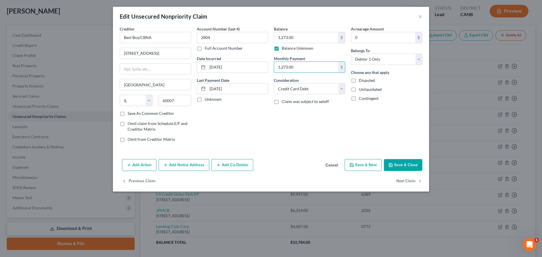
type input "0.00"
drag, startPoint x: 302, startPoint y: 87, endPoint x: 288, endPoint y: 85, distance: 14.2
click at [288, 72] on input "1,273.00" at bounding box center [306, 67] width 64 height 11
drag, startPoint x: 306, startPoint y: 83, endPoint x: 274, endPoint y: 81, distance: 32.3
click at [274, 72] on input "1,273.00" at bounding box center [306, 67] width 64 height 11
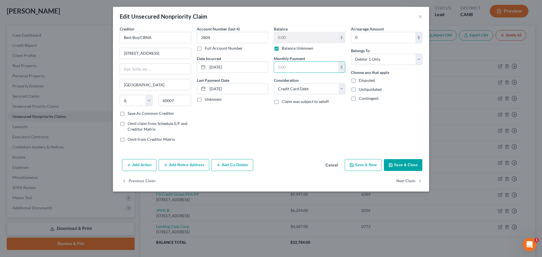
click at [204, 102] on label "Unknown" at bounding box center [212, 99] width 17 height 6
click at [207, 100] on input "Unknown" at bounding box center [209, 98] width 4 height 4
checkbox input "true"
drag, startPoint x: 226, startPoint y: 112, endPoint x: 190, endPoint y: 111, distance: 35.3
click at [207, 94] on input "04/18/2025" at bounding box center [237, 88] width 60 height 11
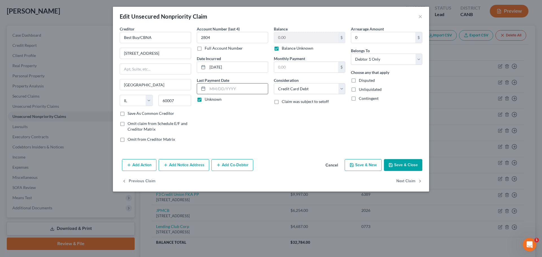
click at [207, 94] on input "text" at bounding box center [237, 88] width 60 height 11
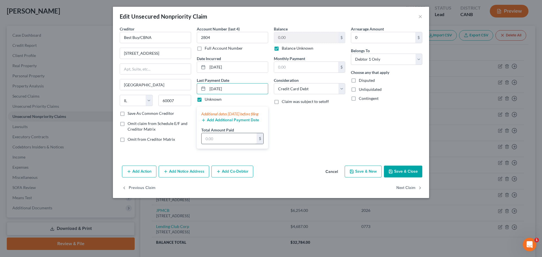
type input "07/16/2025"
click at [216, 144] on input "text" at bounding box center [228, 138] width 55 height 11
click at [202, 117] on div "Additional dates within 90 days before filing" at bounding box center [232, 114] width 62 height 6
click at [215, 144] on input "text" at bounding box center [228, 138] width 55 height 11
type input "41.00"
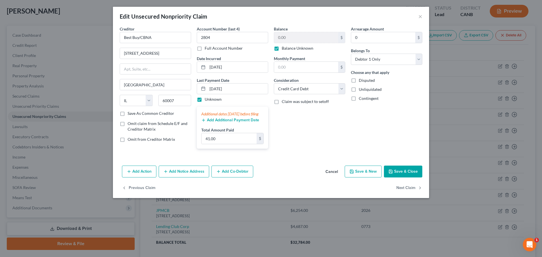
click at [319, 153] on div "Balance 0.00 $ Balance Unknown Balance Undetermined 0.00 $ Balance Unknown Mont…" at bounding box center [309, 89] width 77 height 127
click at [305, 72] on input "text" at bounding box center [306, 67] width 64 height 11
type input "41.00"
click at [366, 163] on div "Creditor * Best Buy/CBNA 50 Northwest Point Road Elk Grove Village State AL AK …" at bounding box center [271, 94] width 316 height 137
click at [288, 152] on div "Balance 0.00 $ Balance Unknown Balance Undetermined 0.00 $ Balance Unknown Mont…" at bounding box center [309, 89] width 77 height 127
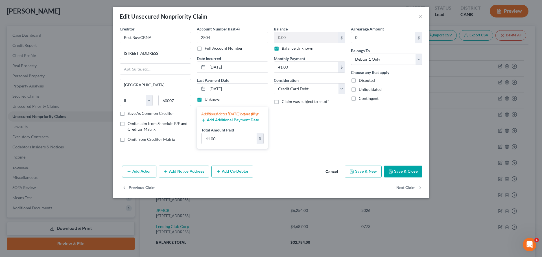
click at [292, 153] on div "Balance 0.00 $ Balance Unknown Balance Undetermined 0.00 $ Balance Unknown Mont…" at bounding box center [309, 89] width 77 height 127
click at [281, 51] on label "Balance Unknown" at bounding box center [297, 48] width 32 height 6
click at [284, 49] on input "Balance Unknown" at bounding box center [286, 47] width 4 height 4
checkbox input "false"
click at [291, 43] on input "0.00" at bounding box center [306, 37] width 64 height 11
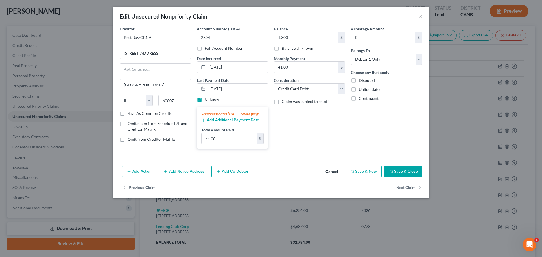
type input "1,300"
click at [348, 153] on div "Balance 1,300.00 $ Balance Unknown Balance Undetermined 1,300 $ Balance Unknown…" at bounding box center [309, 89] width 77 height 127
click at [422, 177] on button "Save & Close" at bounding box center [403, 172] width 38 height 12
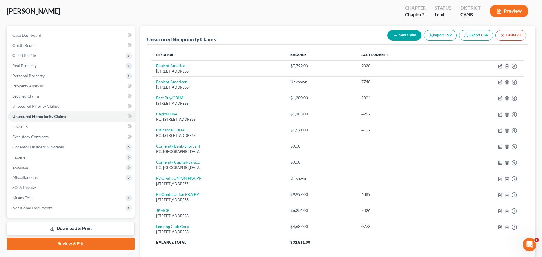
click at [387, 41] on button "New Claim" at bounding box center [404, 35] width 34 height 10
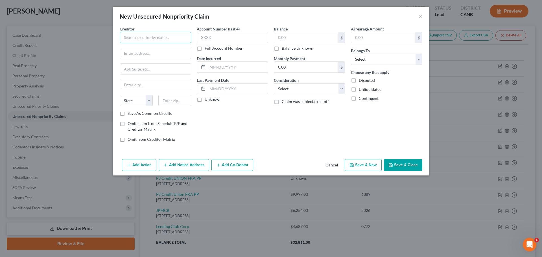
click at [146, 43] on input "text" at bounding box center [155, 37] width 71 height 11
type input "Barclays bank/Old Navy"
click at [422, 171] on button "Save & Close" at bounding box center [403, 165] width 38 height 12
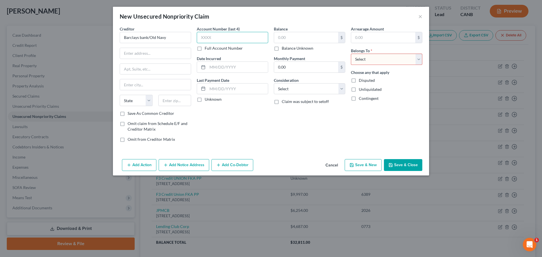
click at [230, 43] on input "text" at bounding box center [232, 37] width 71 height 11
click at [289, 43] on input "text" at bounding box center [306, 37] width 64 height 11
type input "8,806"
click at [345, 51] on div "Balance Unknown" at bounding box center [309, 48] width 71 height 6
click at [395, 65] on select "Select Debtor 1 Only Debtor 2 Only Debtor 1 And Debtor 2 Only At Least One Of T…" at bounding box center [386, 59] width 71 height 11
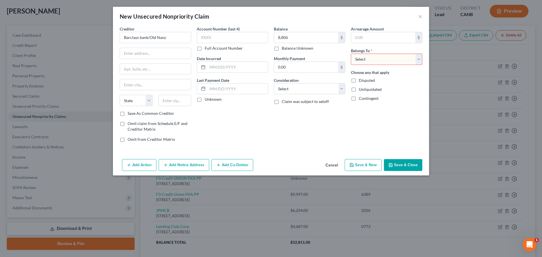
select select "0"
click at [297, 72] on input "0.00" at bounding box center [306, 67] width 64 height 11
type input "40"
click at [311, 94] on select "Select Cable / Satellite Services Collection Agency Credit Card Debt Debt Couns…" at bounding box center [309, 88] width 71 height 11
select select "2"
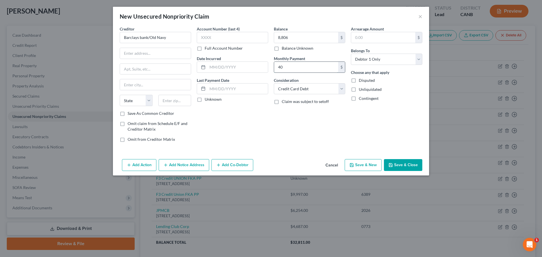
click at [311, 72] on input "40" at bounding box center [306, 67] width 64 height 11
type input "41"
click at [203, 43] on input "text" at bounding box center [232, 37] width 71 height 11
type input "8806"
drag, startPoint x: 312, startPoint y: 48, endPoint x: 281, endPoint y: 47, distance: 30.8
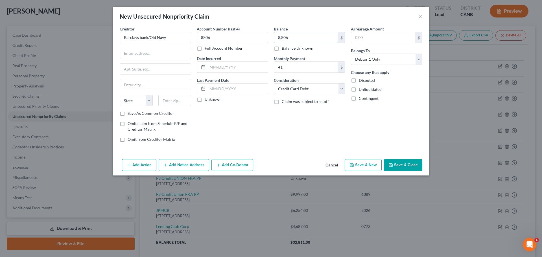
click at [280, 43] on input "8,806" at bounding box center [306, 37] width 64 height 11
type input "806"
drag, startPoint x: 292, startPoint y: 47, endPoint x: 275, endPoint y: 46, distance: 17.3
click at [275, 43] on input "806" at bounding box center [306, 37] width 64 height 11
type input "3,200"
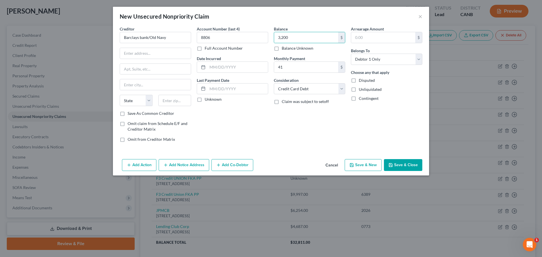
click at [204, 102] on label "Unknown" at bounding box center [212, 99] width 17 height 6
click at [207, 100] on input "Unknown" at bounding box center [209, 98] width 4 height 4
checkbox input "true"
click at [207, 72] on input "text" at bounding box center [237, 67] width 60 height 11
click at [333, 72] on input "41" at bounding box center [306, 67] width 64 height 11
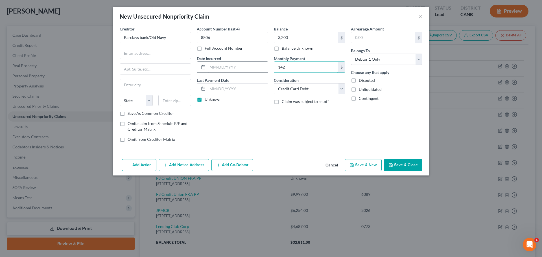
type input "142"
click at [207, 72] on input "text" at bounding box center [237, 67] width 60 height 11
type input "05/20/2019"
click at [120, 59] on input "text" at bounding box center [155, 53] width 71 height 11
type input "125 S. West St"
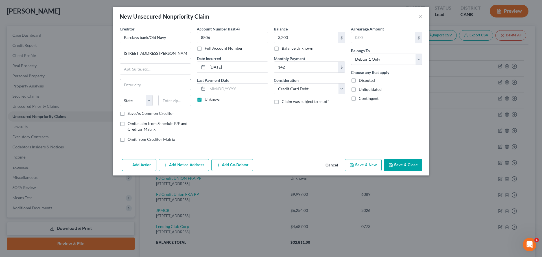
click at [124, 90] on input "text" at bounding box center [155, 84] width 71 height 11
type input "Wilmington"
click at [120, 106] on select "State AL AK AR AZ CA CO CT DE DC FL GA GU HI ID IL IN IA KS KY LA ME MD MA MI M…" at bounding box center [136, 100] width 33 height 11
select select "7"
click at [158, 106] on input "text" at bounding box center [174, 100] width 33 height 11
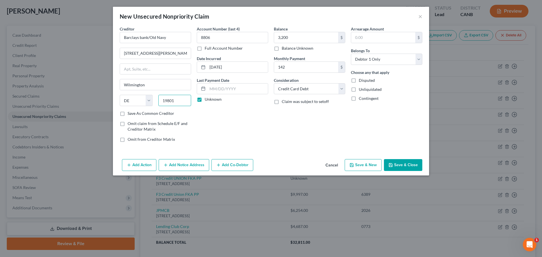
type input "19801"
click at [422, 171] on button "Save & Close" at bounding box center [403, 165] width 38 height 12
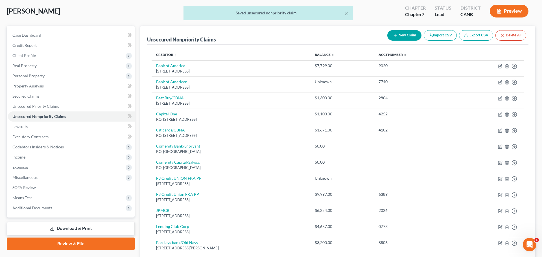
click at [387, 41] on button "New Claim" at bounding box center [404, 35] width 34 height 10
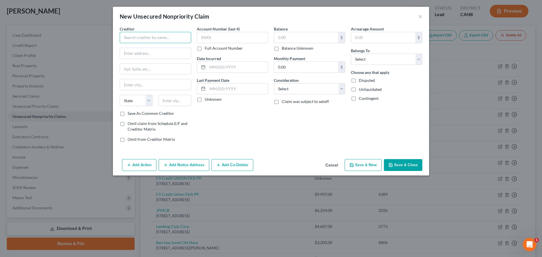
click at [120, 43] on input "text" at bounding box center [155, 37] width 71 height 11
type input "Target"
click at [126, 43] on input "Target" at bounding box center [155, 37] width 71 height 11
click at [125, 43] on input "Target" at bounding box center [155, 37] width 71 height 11
click at [302, 43] on input "text" at bounding box center [306, 37] width 64 height 11
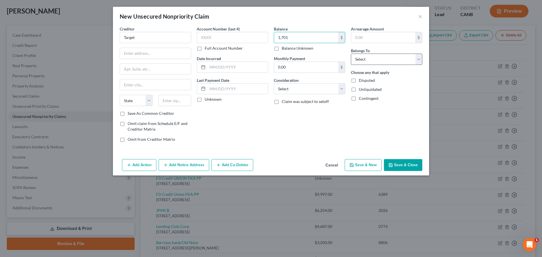
type input "1,701"
click at [381, 65] on select "Select Debtor 1 Only Debtor 2 Only Debtor 1 And Debtor 2 Only At Least One Of T…" at bounding box center [386, 59] width 71 height 11
select select "0"
click at [213, 40] on input "text" at bounding box center [232, 37] width 71 height 11
type input "6061"
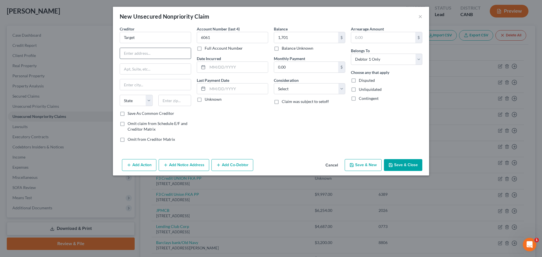
click at [137, 59] on input "text" at bounding box center [155, 53] width 71 height 11
type input "P.O. Box 673"
click at [120, 90] on input "text" at bounding box center [155, 84] width 71 height 11
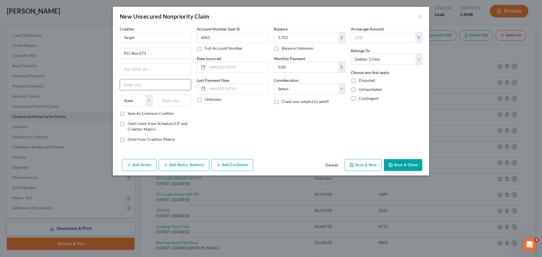
click at [120, 90] on input "text" at bounding box center [155, 84] width 71 height 11
type input "Minneapolis"
click at [120, 106] on select "State AL AK AR AZ CA CO CT DE DC FL GA GU HI ID IL IN IA KS KY LA ME MD MA MI M…" at bounding box center [136, 100] width 33 height 11
select select "24"
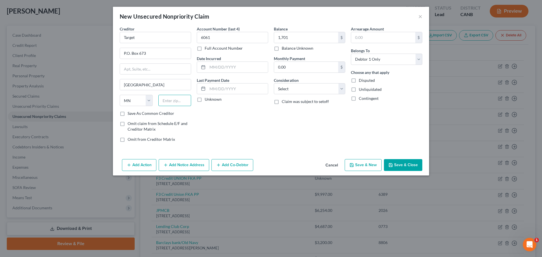
click at [158, 106] on input "text" at bounding box center [174, 100] width 33 height 11
type input "55400"
click at [194, 146] on div "Account Number (last 4) 6061 Full Account Number Date Incurred Last Payment Dat…" at bounding box center [232, 86] width 77 height 121
click at [218, 72] on input "text" at bounding box center [237, 67] width 60 height 11
click at [207, 94] on input "text" at bounding box center [237, 88] width 60 height 11
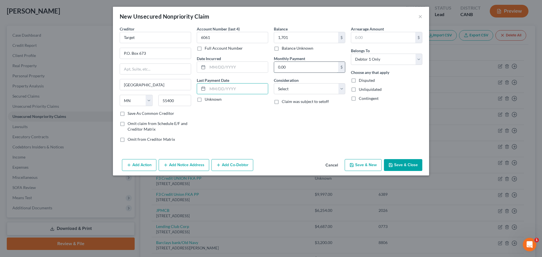
click at [303, 72] on input "0.00" at bounding box center [306, 67] width 64 height 11
drag, startPoint x: 303, startPoint y: 82, endPoint x: 251, endPoint y: 82, distance: 51.9
click at [251, 82] on div "Creditor * Target P.O. Box 673 Minneapolis State AL AK AR AZ CA CO CT DE DC FL …" at bounding box center [271, 86] width 308 height 121
type input "94"
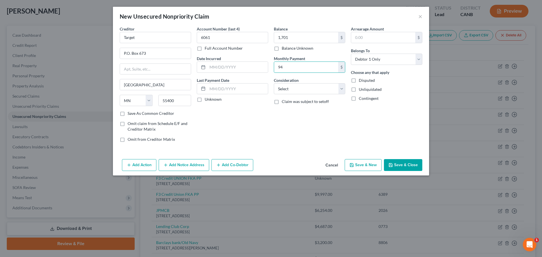
click at [331, 147] on div "Balance 1,701.00 $ Balance Unknown Balance Undetermined 1,701 $ Balance Unknown…" at bounding box center [309, 86] width 77 height 121
click at [305, 94] on select "Select Cable / Satellite Services Collection Agency Credit Card Debt Debt Couns…" at bounding box center [309, 88] width 71 height 11
select select "2"
click at [217, 43] on input "6061" at bounding box center [232, 37] width 71 height 11
click at [215, 72] on input "text" at bounding box center [237, 67] width 60 height 11
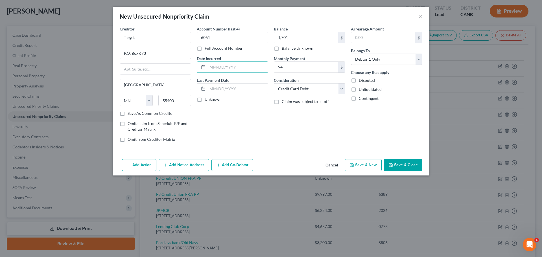
click at [204, 102] on label "Unknown" at bounding box center [212, 99] width 17 height 6
click at [207, 100] on input "Unknown" at bounding box center [209, 98] width 4 height 4
checkbox input "true"
click at [249, 72] on input "text" at bounding box center [237, 67] width 60 height 11
type input "11/21/2018"
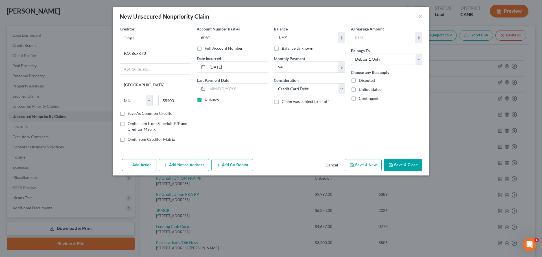
click at [422, 171] on button "Save & Close" at bounding box center [403, 165] width 38 height 12
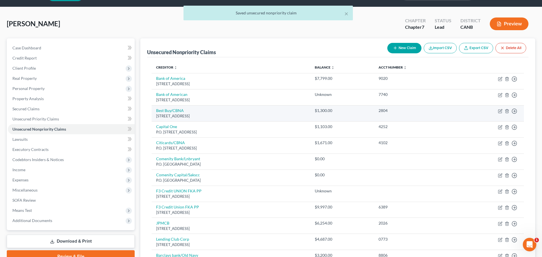
scroll to position [0, 0]
